Goal: Task Accomplishment & Management: Use online tool/utility

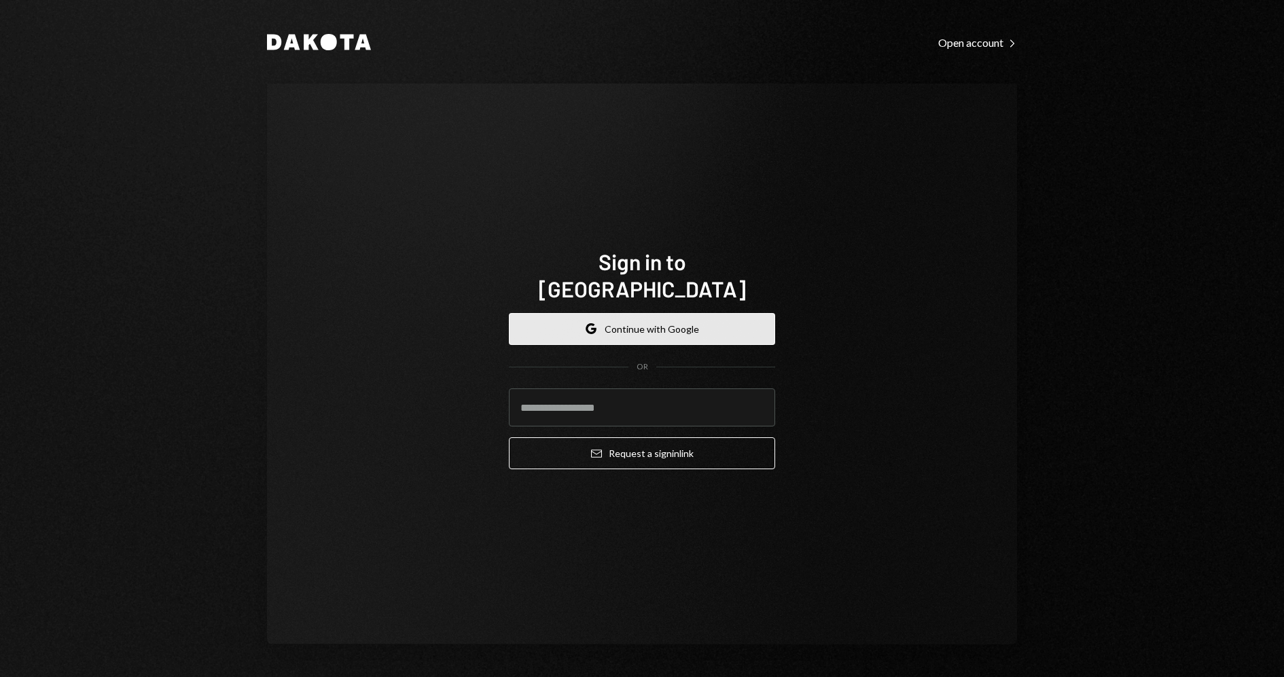
click at [642, 316] on button "Google Continue with Google" at bounding box center [642, 329] width 266 height 32
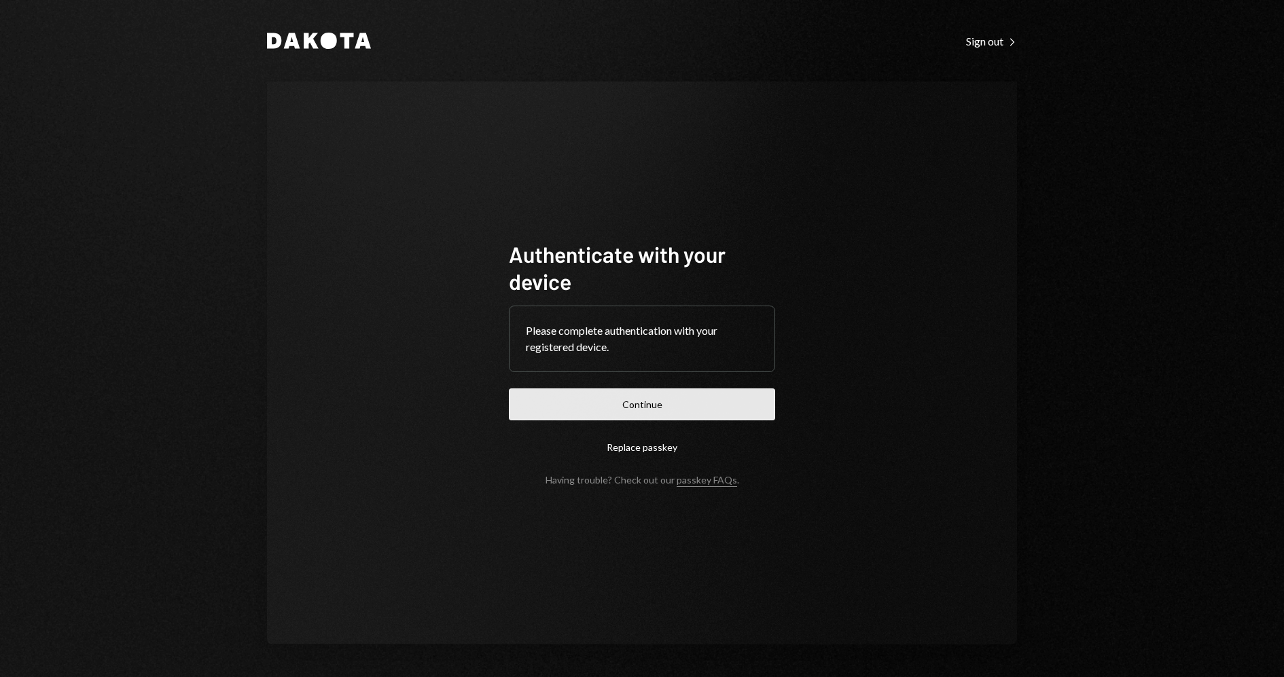
click at [627, 404] on button "Continue" at bounding box center [642, 404] width 266 height 32
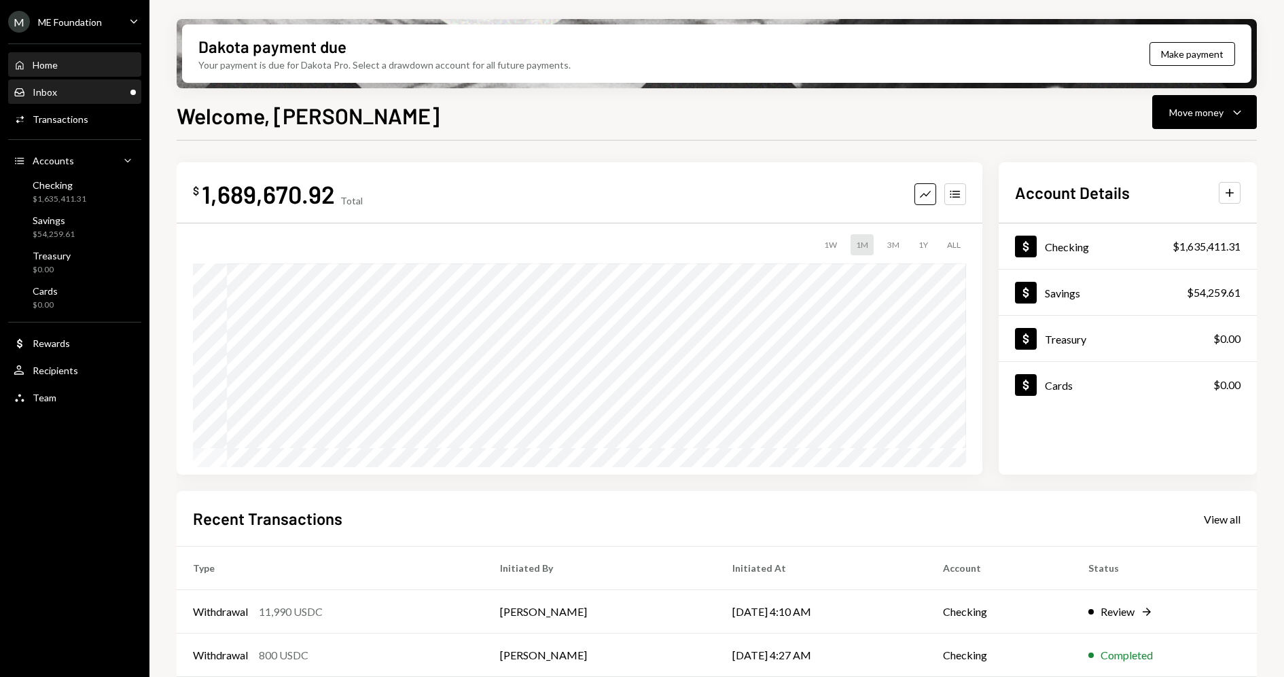
click at [109, 99] on div "Inbox Inbox" at bounding box center [75, 92] width 122 height 23
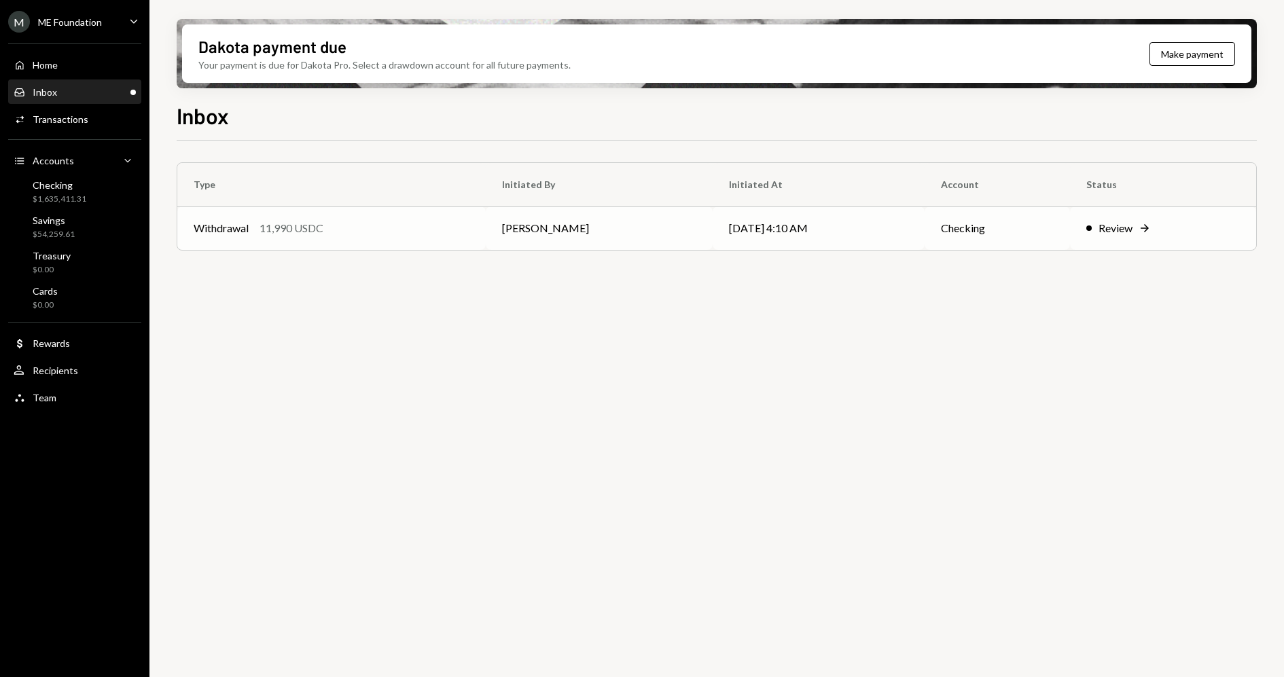
click at [1122, 232] on div "Review" at bounding box center [1115, 228] width 34 height 16
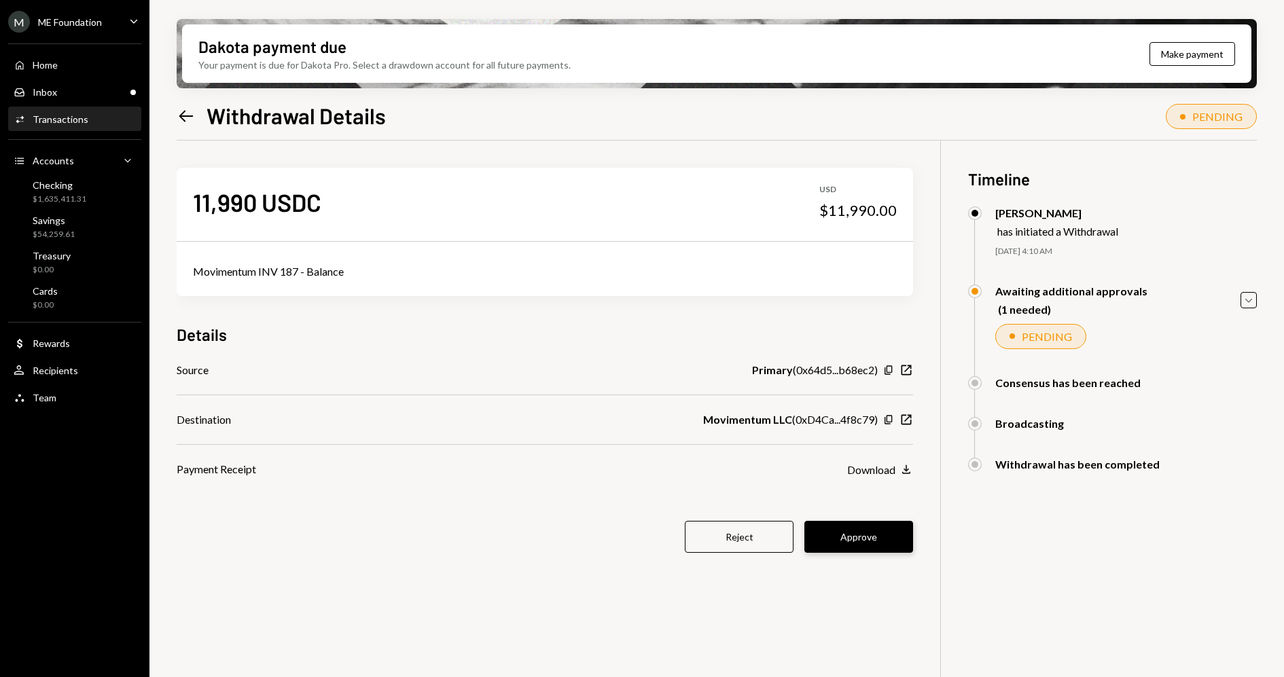
click at [850, 540] on button "Approve" at bounding box center [858, 537] width 109 height 32
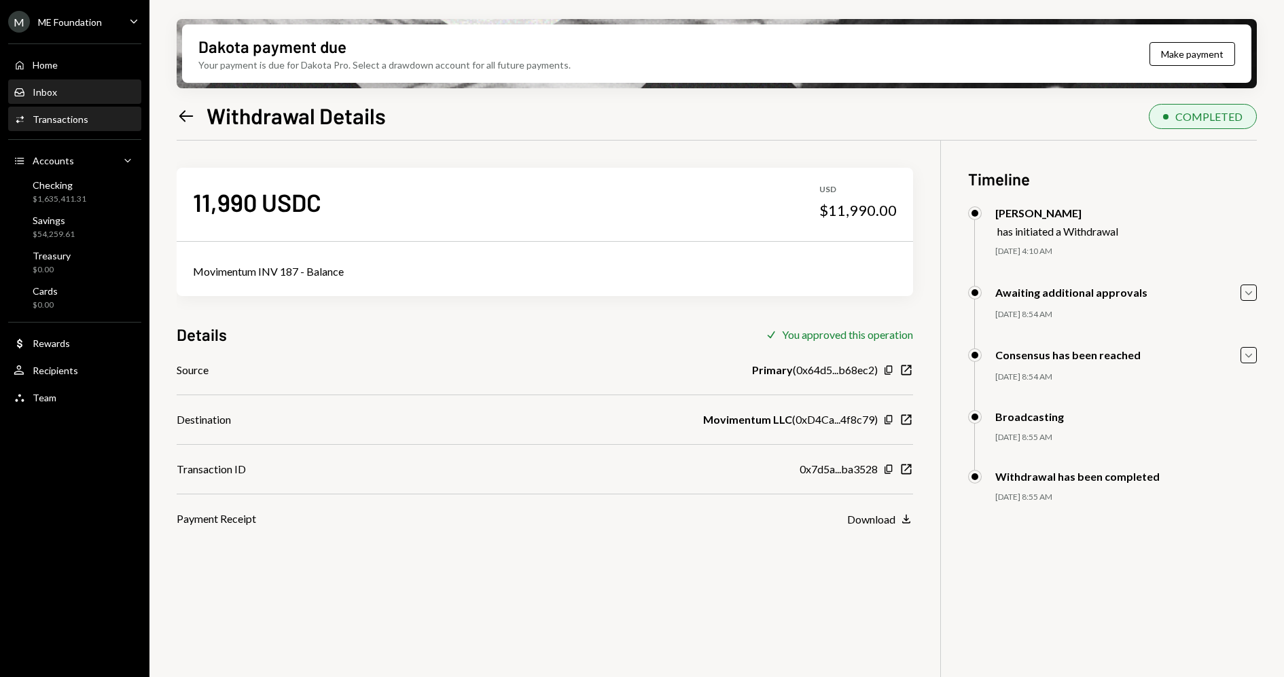
click at [75, 94] on div "Inbox Inbox" at bounding box center [75, 92] width 122 height 12
